Goal: Information Seeking & Learning: Check status

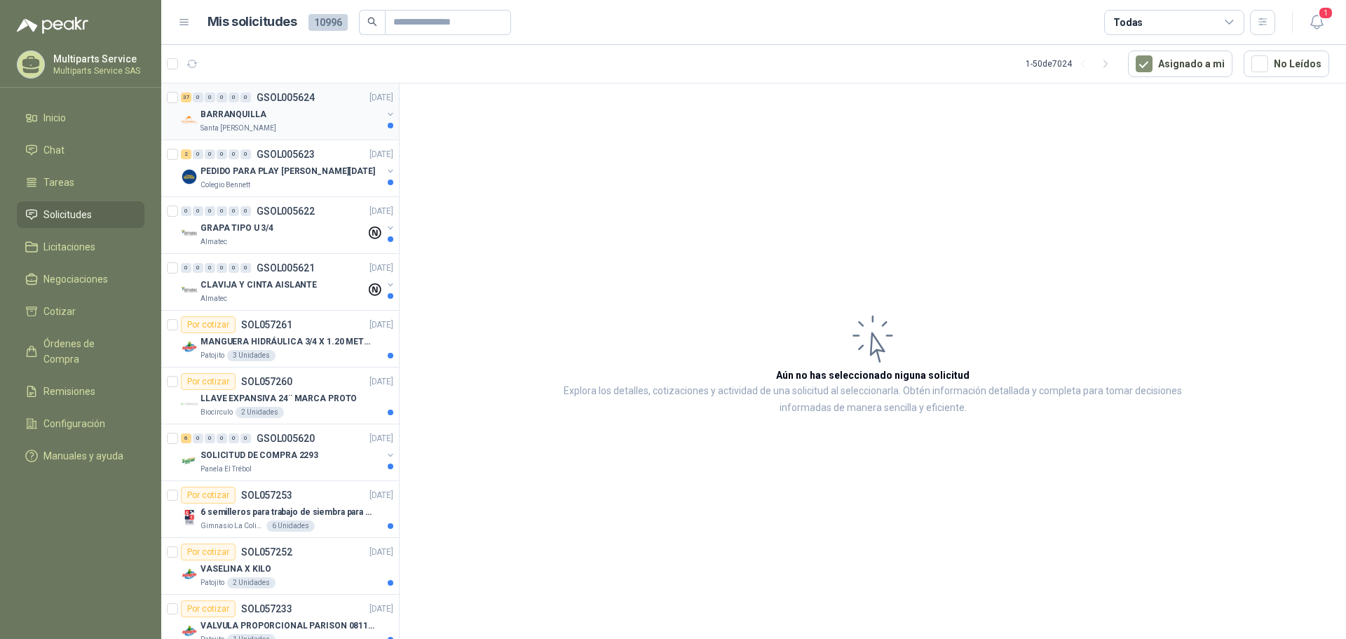
click at [330, 116] on div "BARRANQUILLA" at bounding box center [291, 114] width 182 height 17
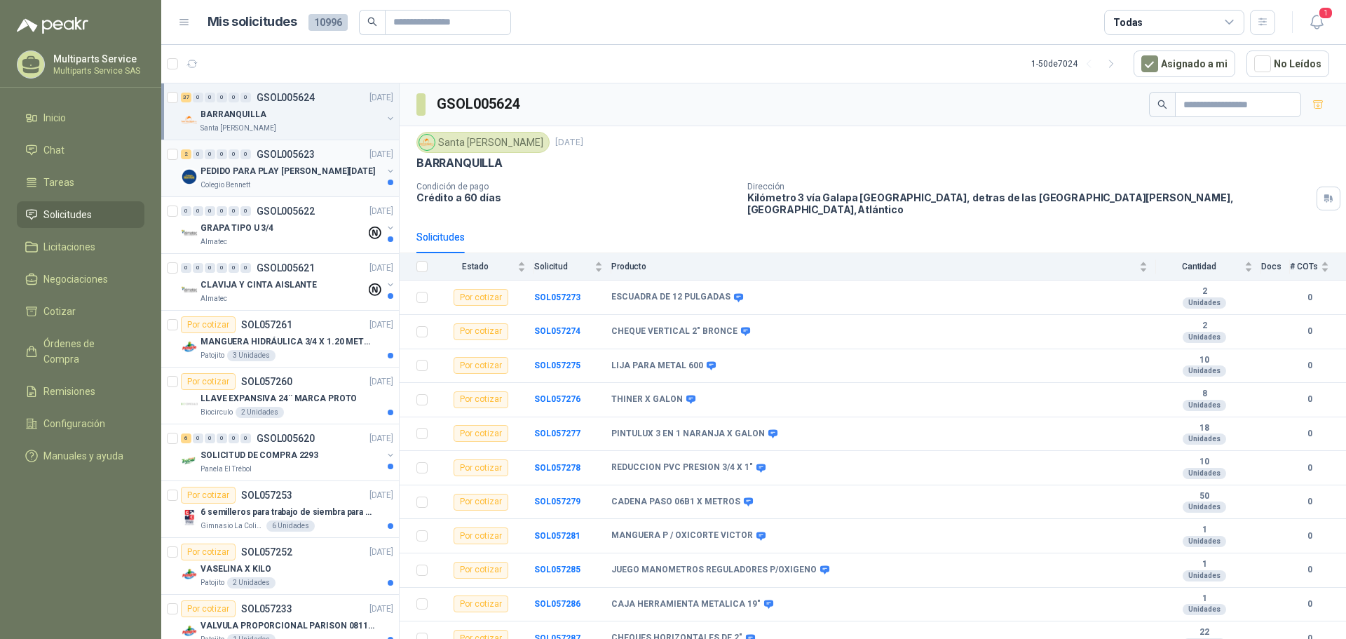
click at [309, 175] on p "PEDIDO PARA PLAY [PERSON_NAME][DATE]" at bounding box center [287, 171] width 175 height 13
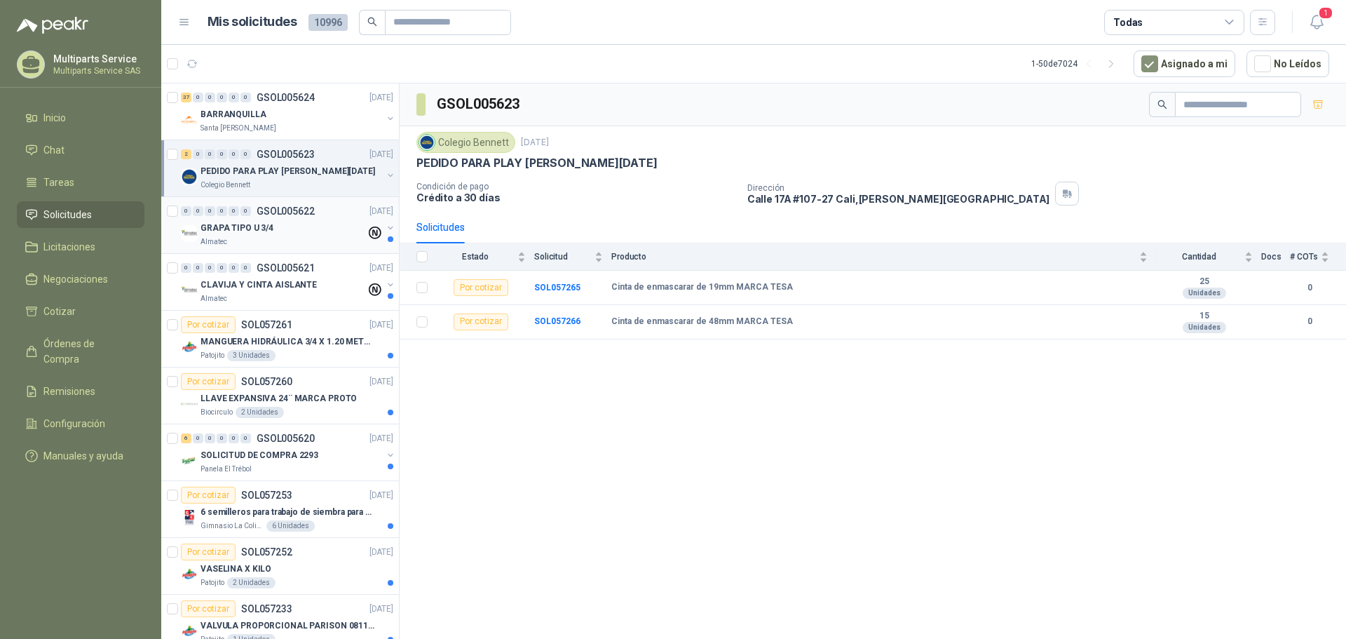
click at [303, 247] on div "0 0 0 0 0 0 GSOL005622 [DATE] GRAPA TIPO U 3/4 Almatec" at bounding box center [280, 225] width 238 height 57
click at [314, 294] on div "Almatec" at bounding box center [282, 298] width 165 height 11
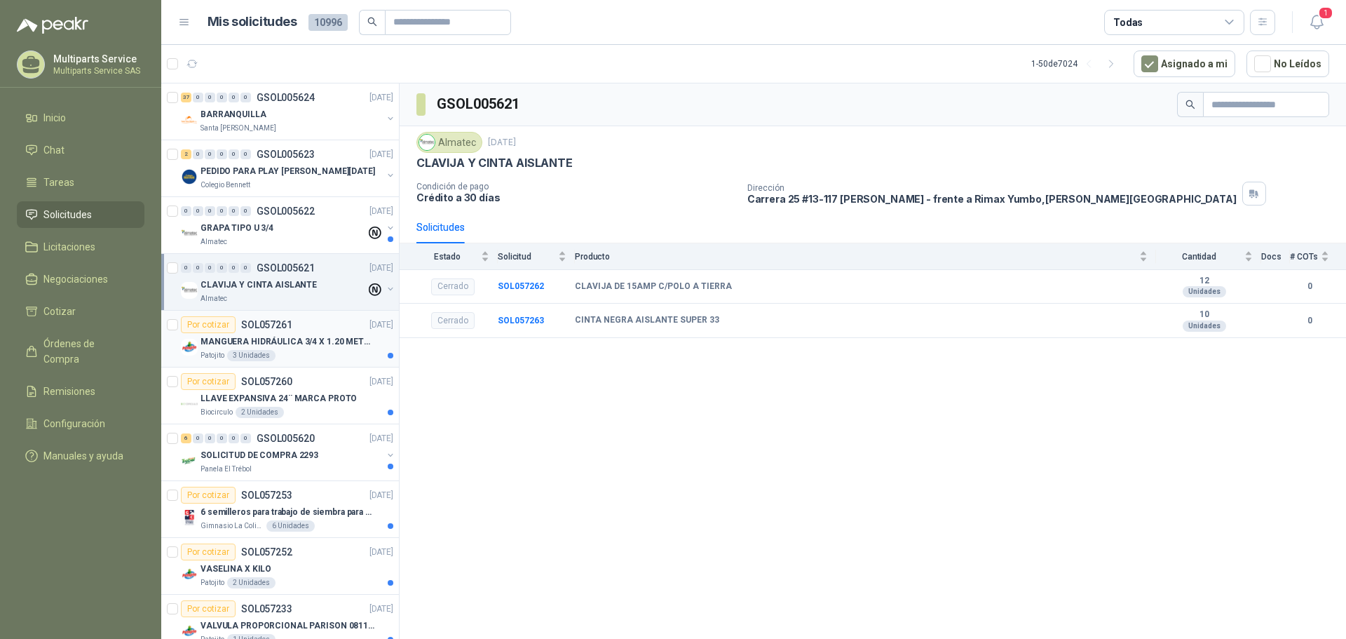
click at [339, 336] on p "MANGUERA HIDRÁULICA 3/4 X 1.20 METROS DE LONGITUD HR-HR-ACOPLADA" at bounding box center [287, 341] width 175 height 13
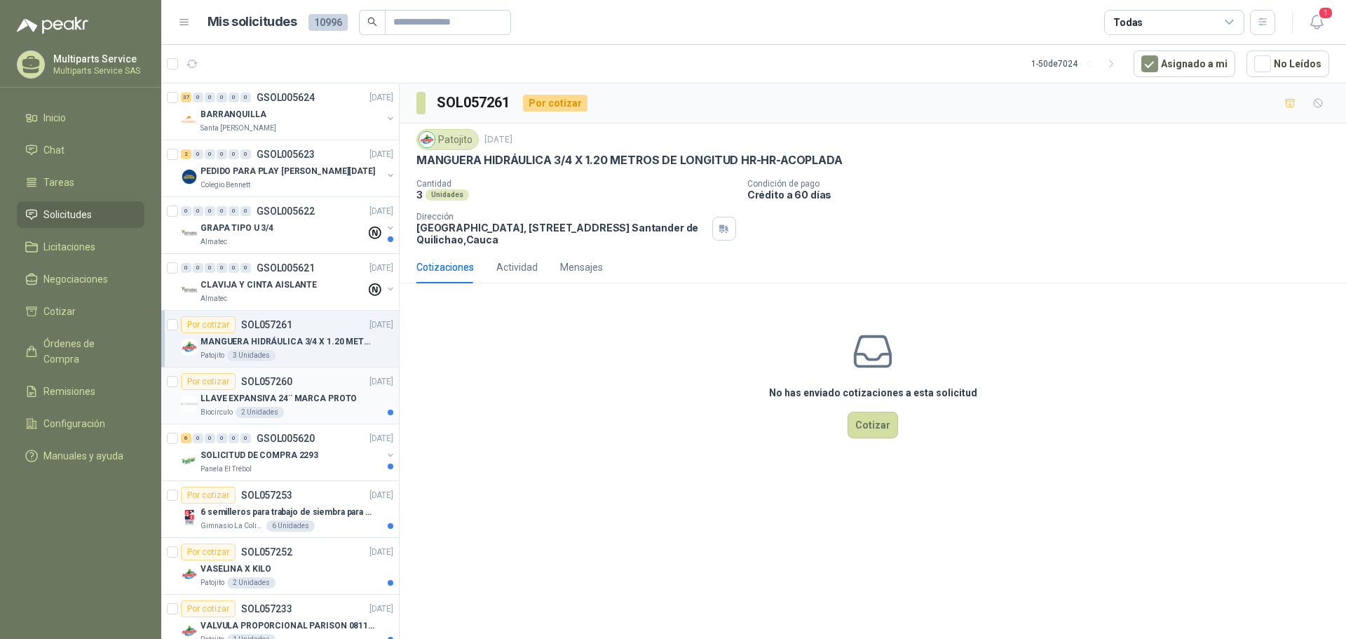
click at [317, 405] on div "LLAVE EXPANSIVA 24¨ MARCA PROTO" at bounding box center [296, 398] width 193 height 17
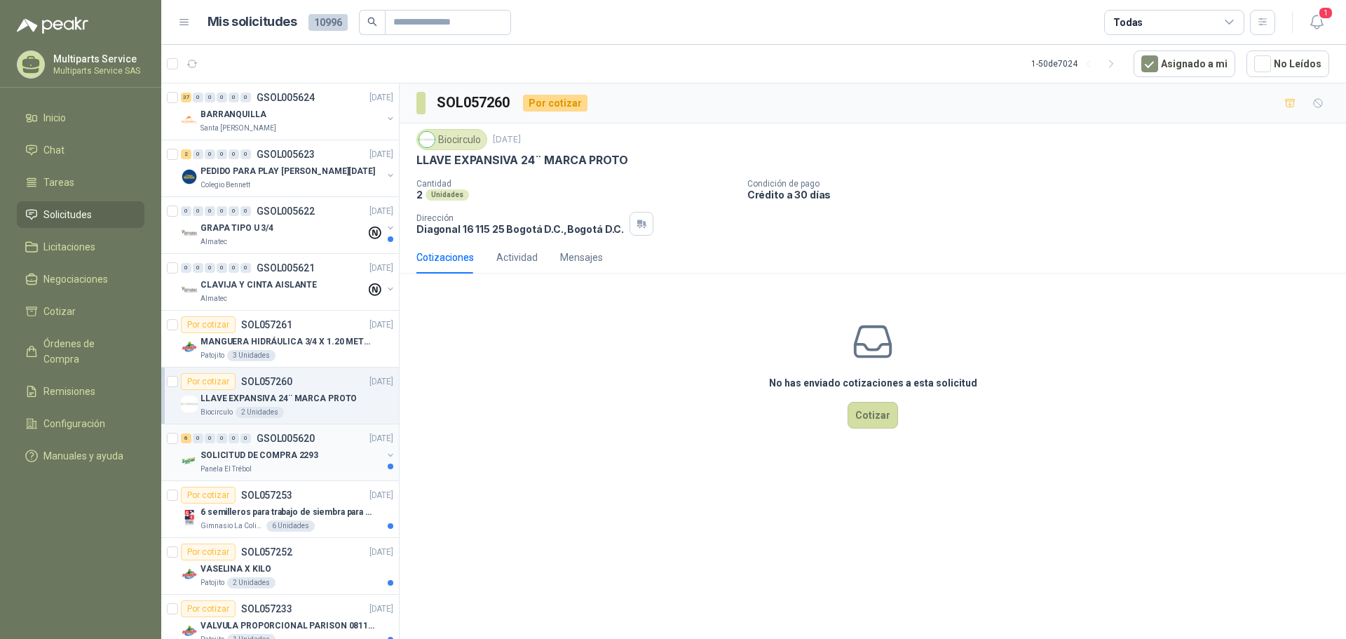
click at [327, 465] on div "Panela El Trébol" at bounding box center [291, 468] width 182 height 11
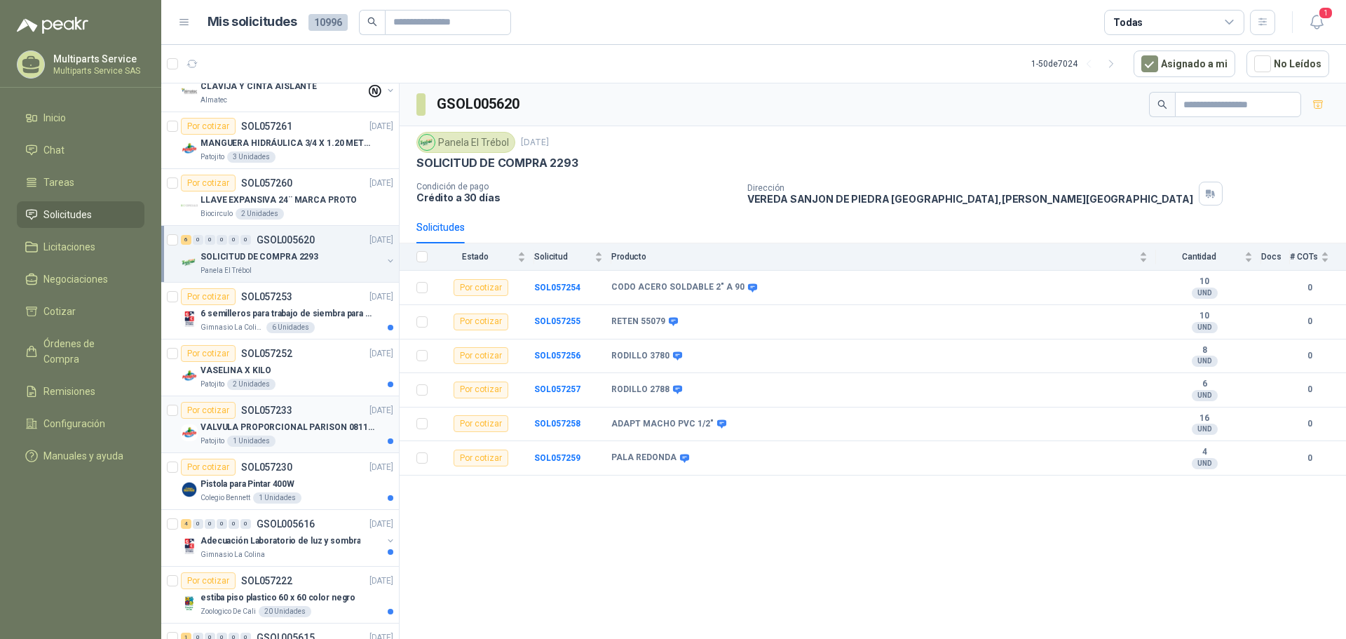
scroll to position [210, 0]
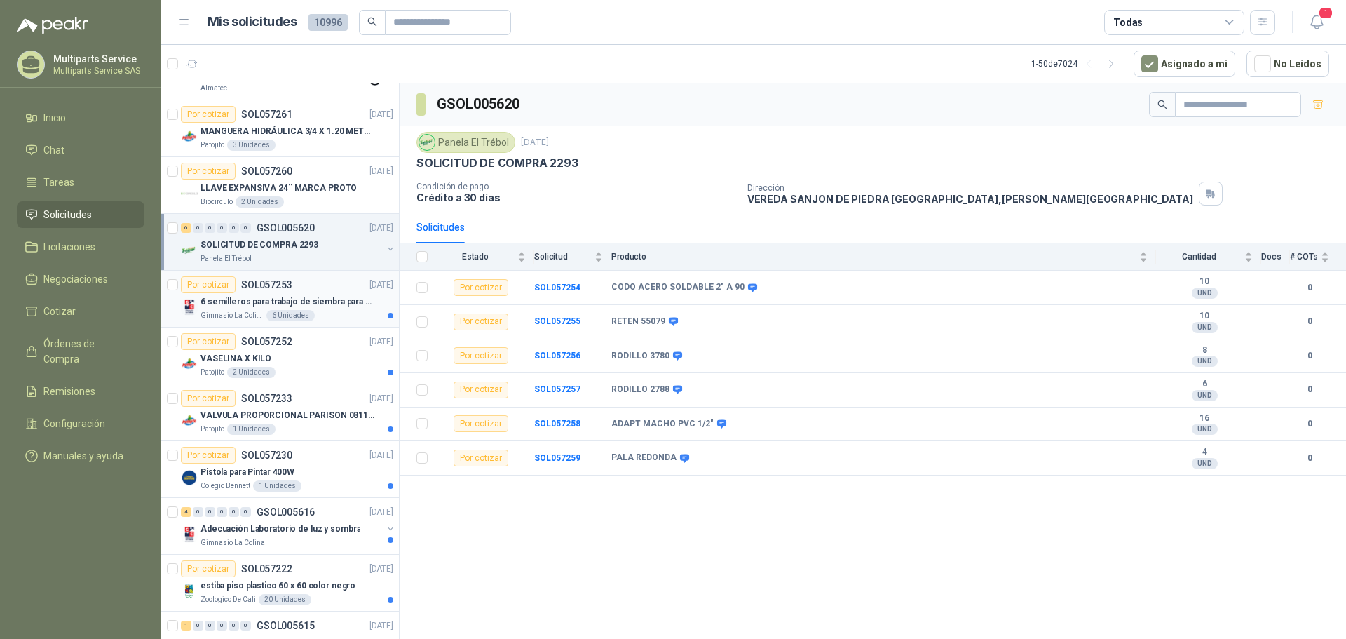
click at [322, 313] on div "Gimnasio La Colina 6 Unidades" at bounding box center [296, 315] width 193 height 11
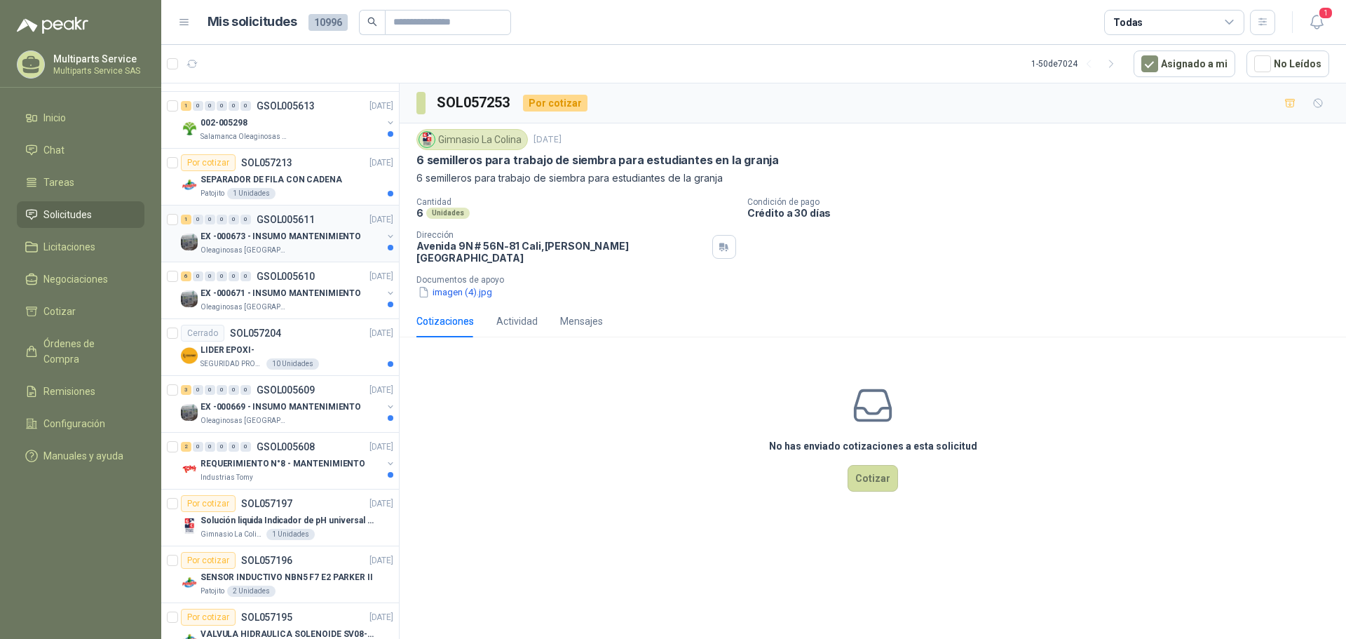
scroll to position [911, 0]
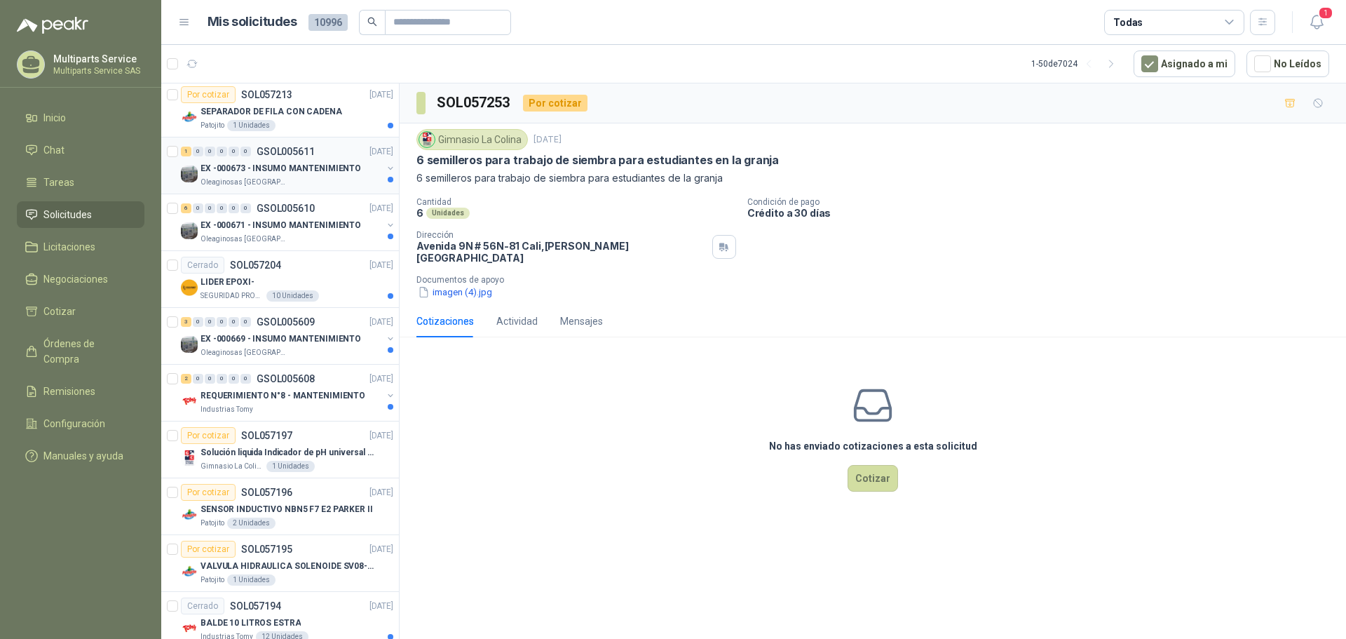
click at [331, 179] on div "Oleaginosas [GEOGRAPHIC_DATA][PERSON_NAME]" at bounding box center [291, 182] width 182 height 11
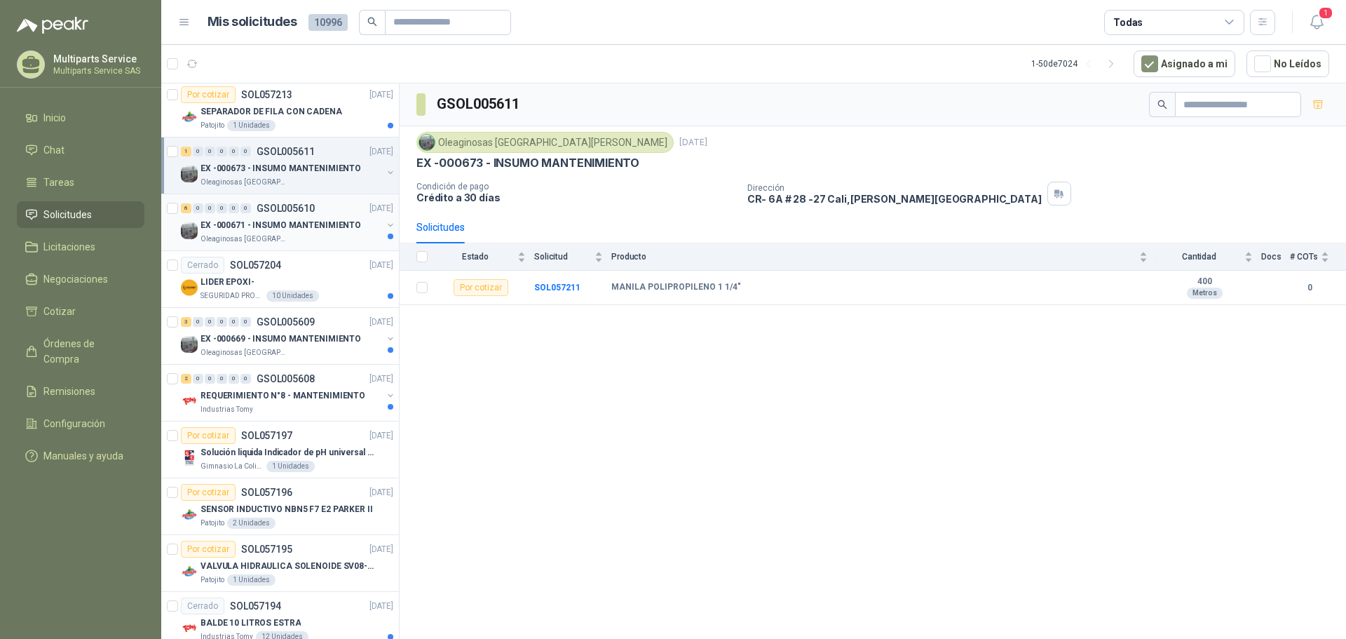
click at [289, 219] on p "EX -000671 - INSUMO MANTENIMIENTO" at bounding box center [280, 225] width 161 height 13
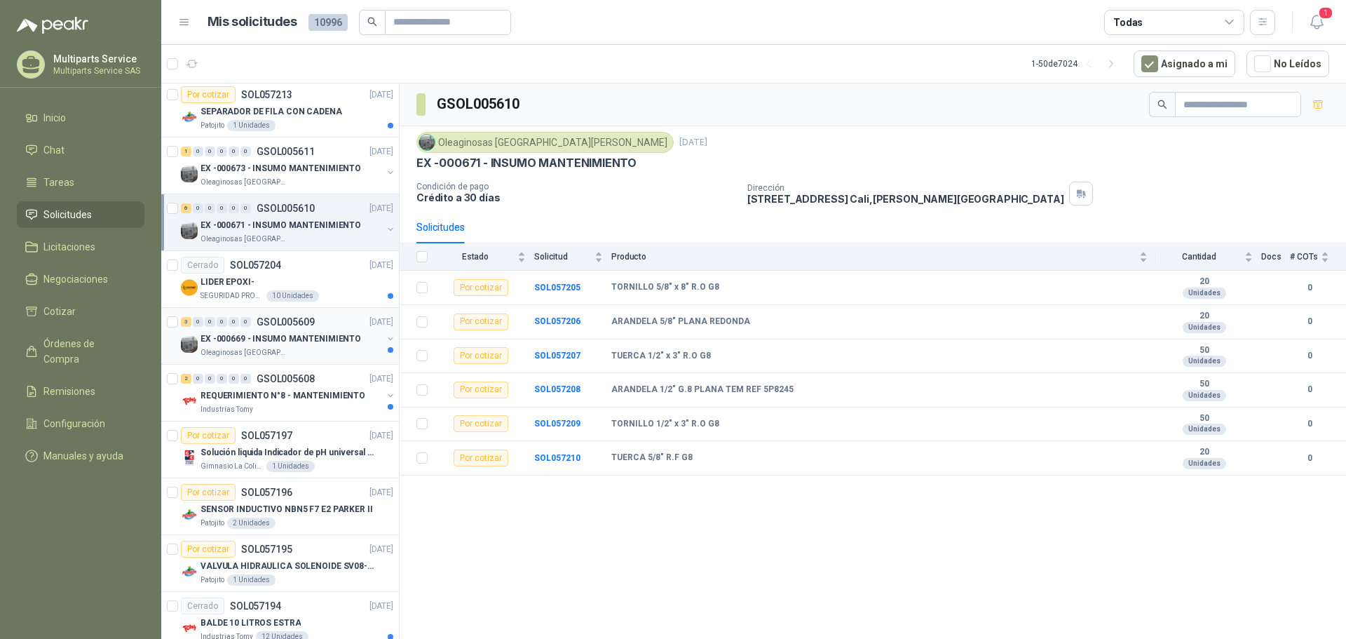
click at [310, 362] on div "37 0 0 0 0 0 GSOL005624 [DATE] BARRANQUILLA Santa [PERSON_NAME] 2 0 0 0 0 0 GSO…" at bounding box center [280, 363] width 238 height 560
click at [327, 383] on div "2 0 0 0 0 0 GSOL005608 [DATE]" at bounding box center [288, 378] width 215 height 17
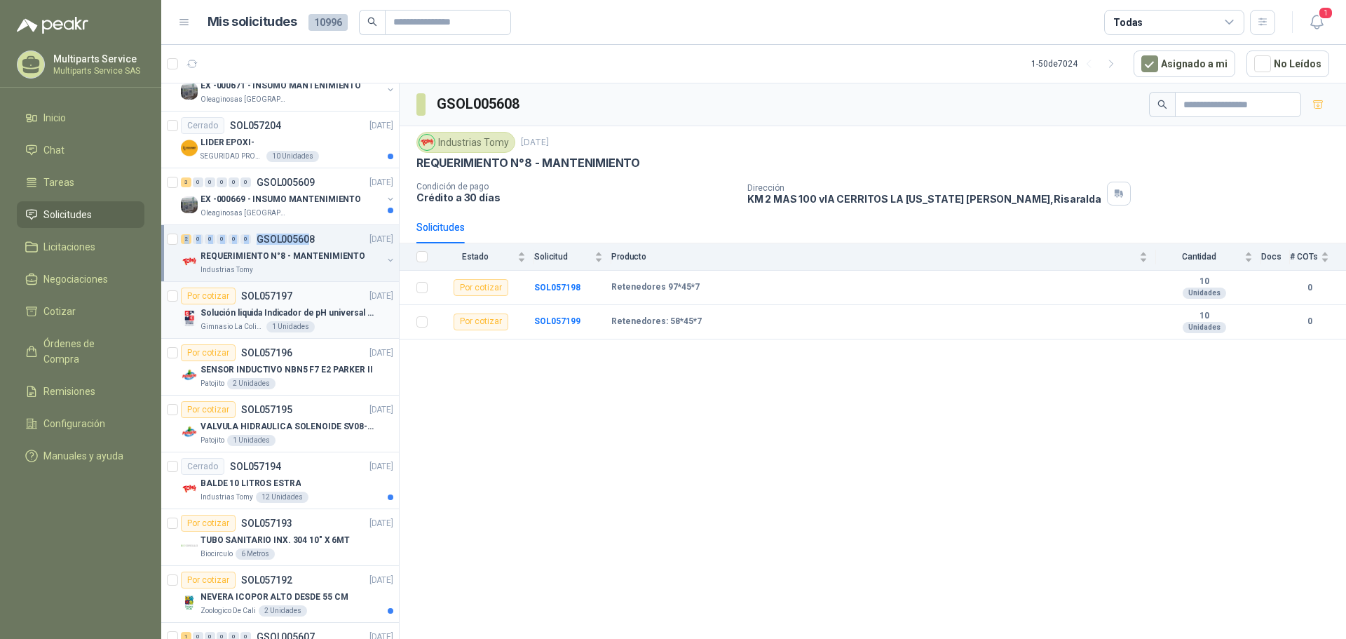
scroll to position [1121, 0]
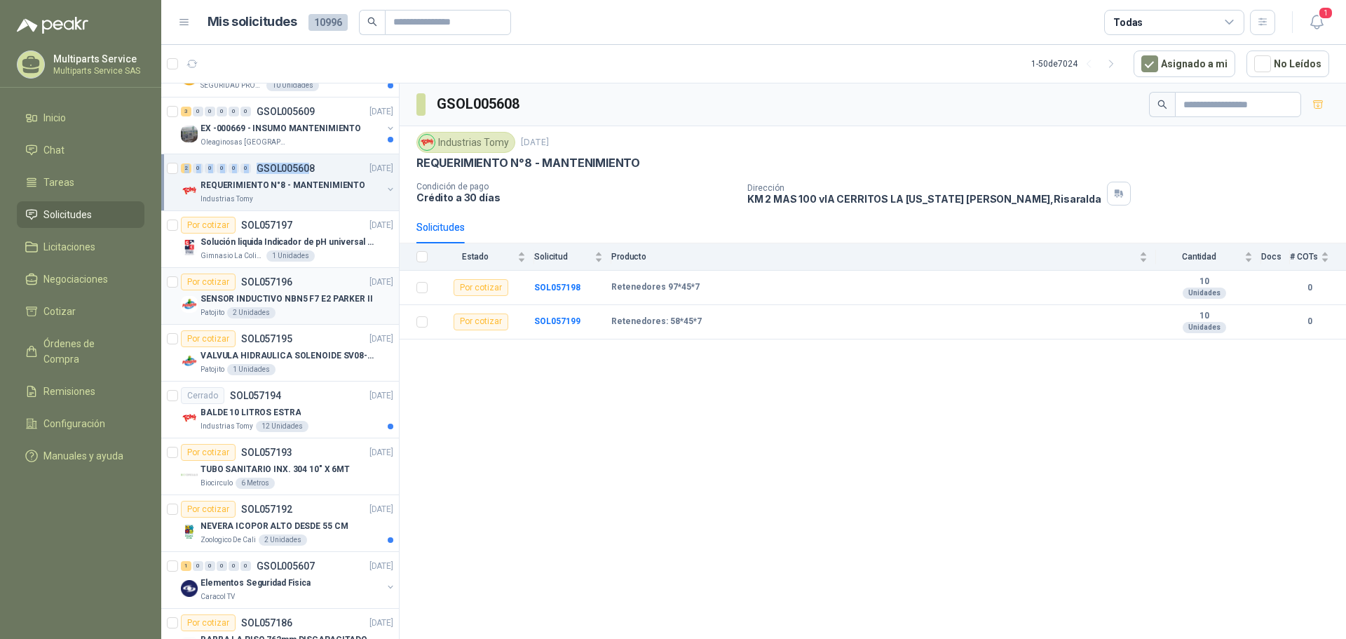
click at [320, 314] on div "Patojito 2 Unidades" at bounding box center [296, 312] width 193 height 11
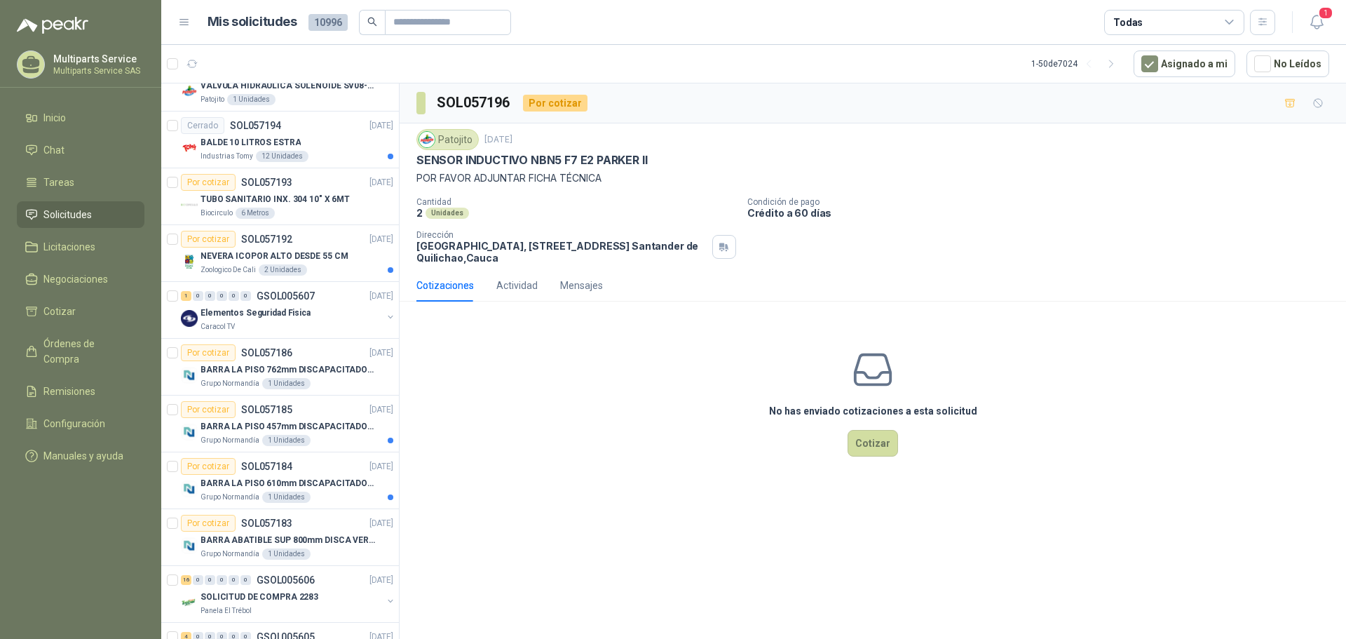
scroll to position [1402, 0]
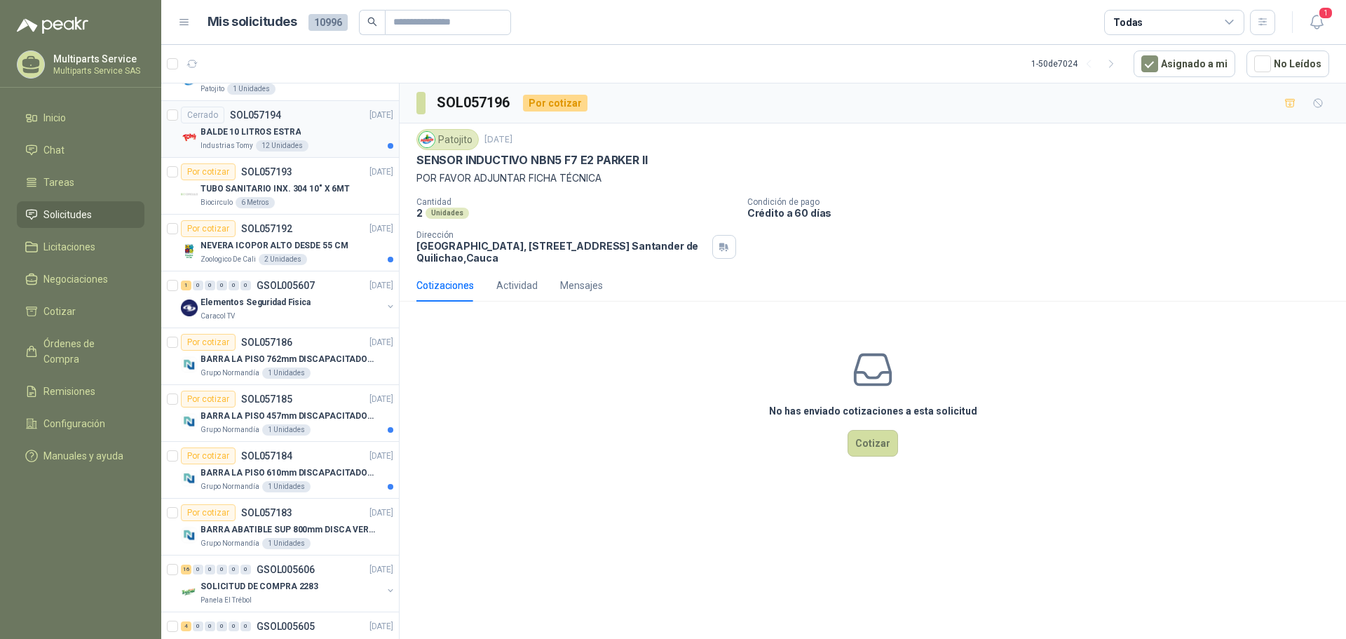
click at [369, 116] on p "[DATE]" at bounding box center [381, 115] width 24 height 13
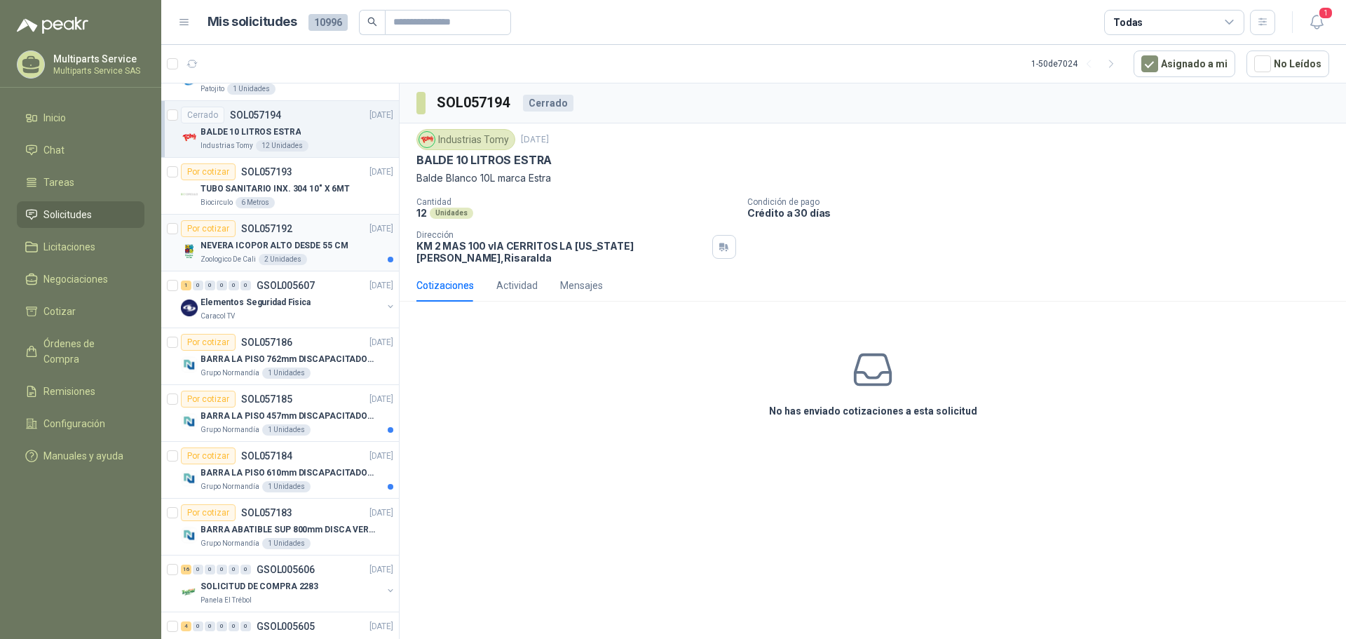
click at [327, 257] on div "Zoologico De Cali 2 Unidades" at bounding box center [296, 259] width 193 height 11
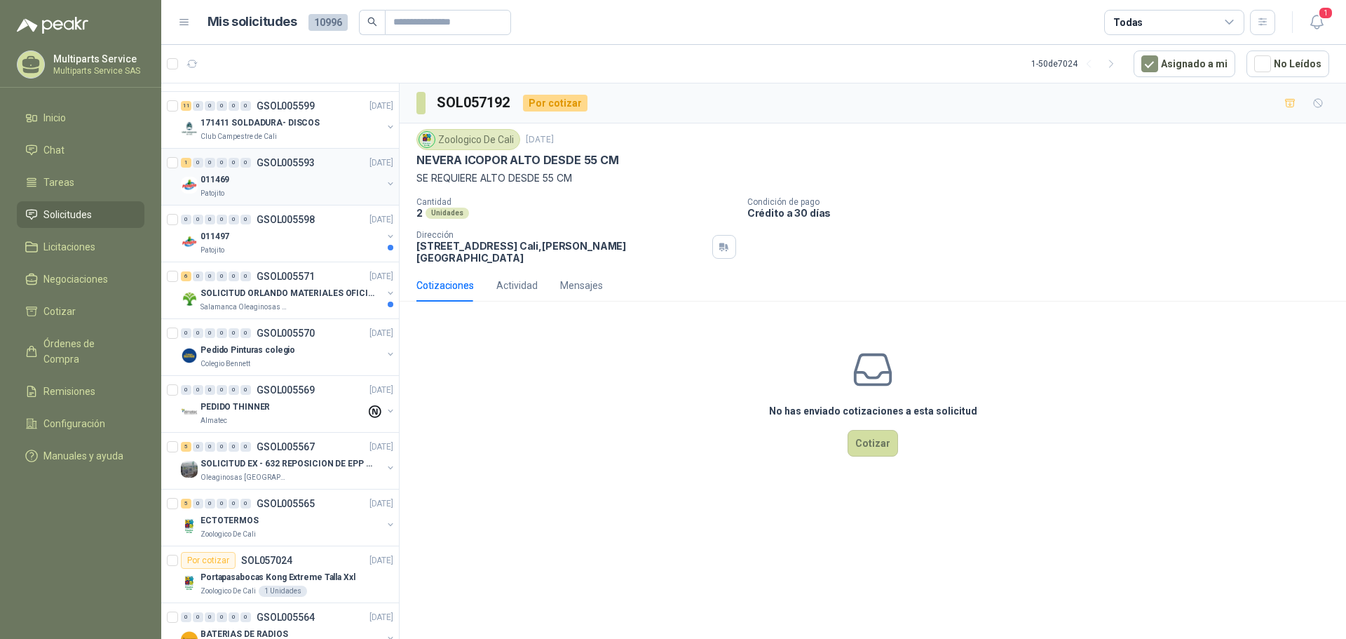
scroll to position [2173, 0]
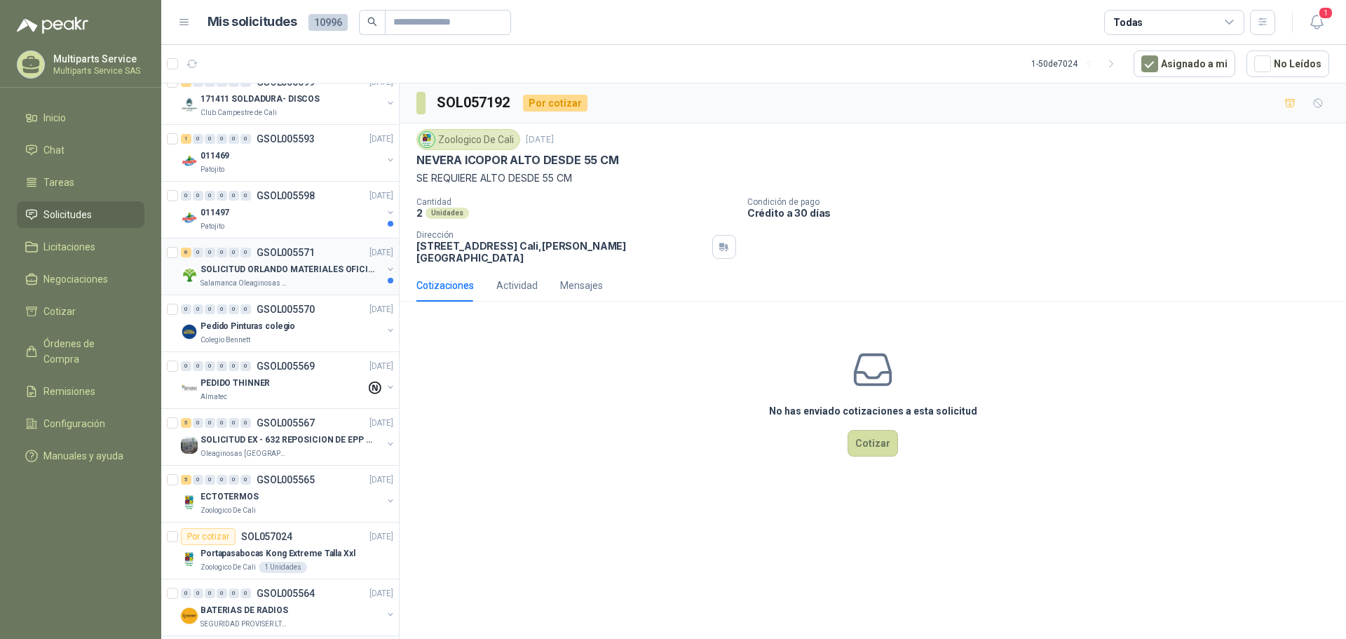
click at [343, 278] on div "Salamanca Oleaginosas SAS" at bounding box center [291, 283] width 182 height 11
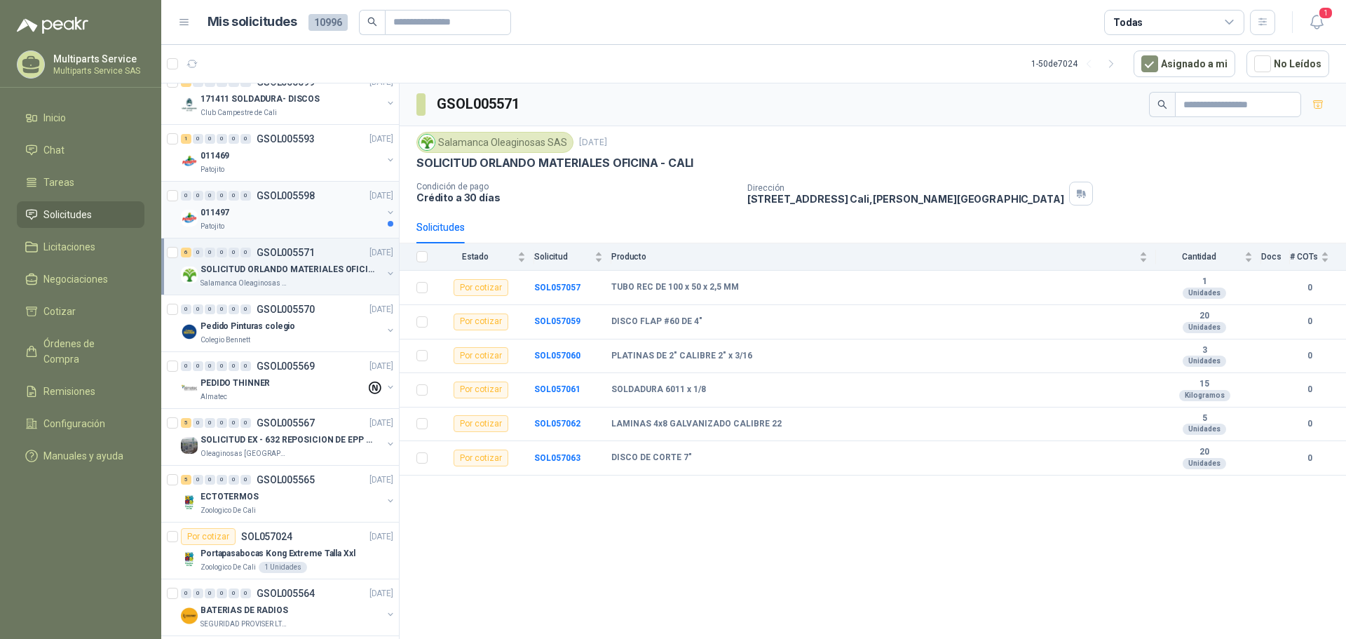
click at [343, 214] on div "011497" at bounding box center [291, 212] width 182 height 17
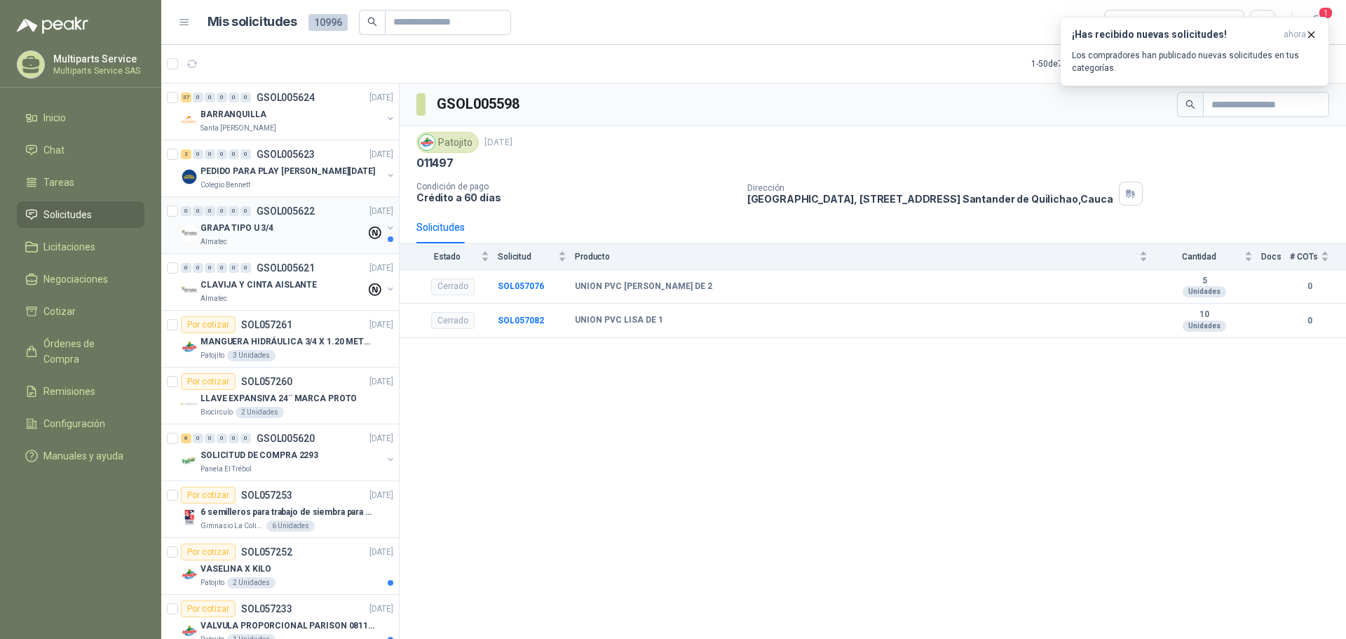
click at [282, 224] on div "GRAPA TIPO U 3/4" at bounding box center [282, 227] width 165 height 17
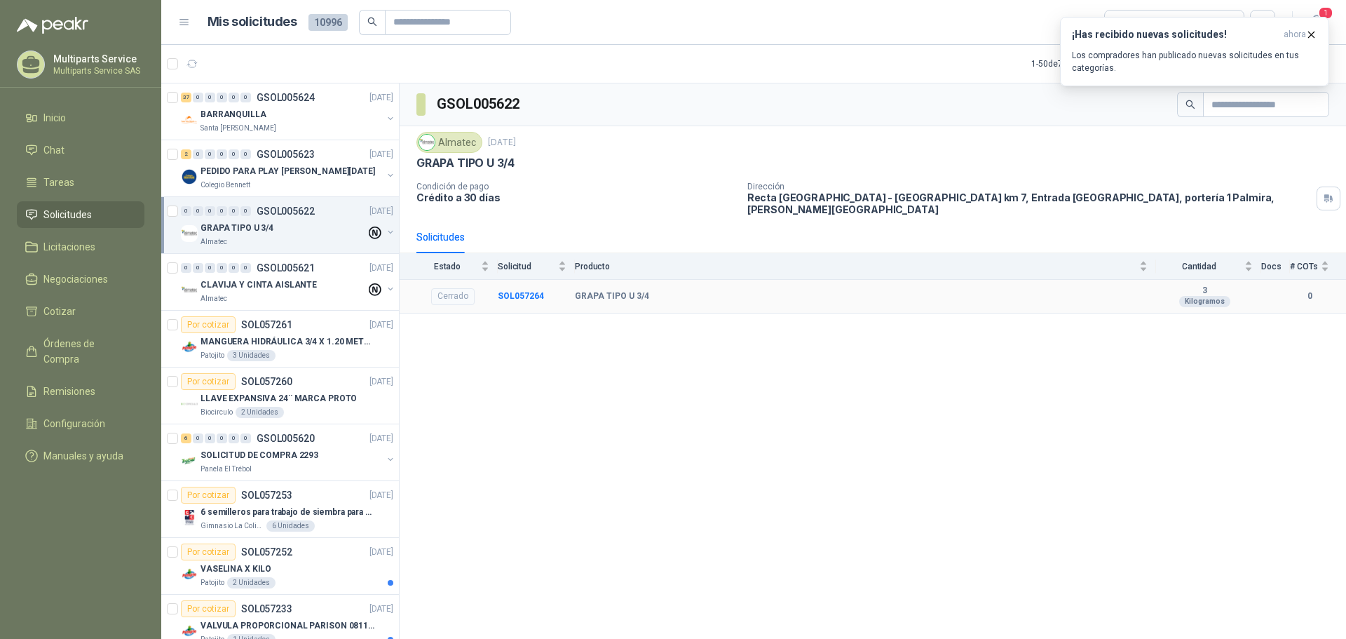
click at [685, 313] on div "GSOL005622 Almatec [DATE] GRAPA TIPO U 3/4 Condición de pago Crédito a 30 días …" at bounding box center [873, 363] width 946 height 560
click at [1259, 60] on p "Los compradores han publicado nuevas solicitudes en tus categorías." at bounding box center [1194, 61] width 245 height 25
